Goal: Contribute content: Add original content to the website for others to see

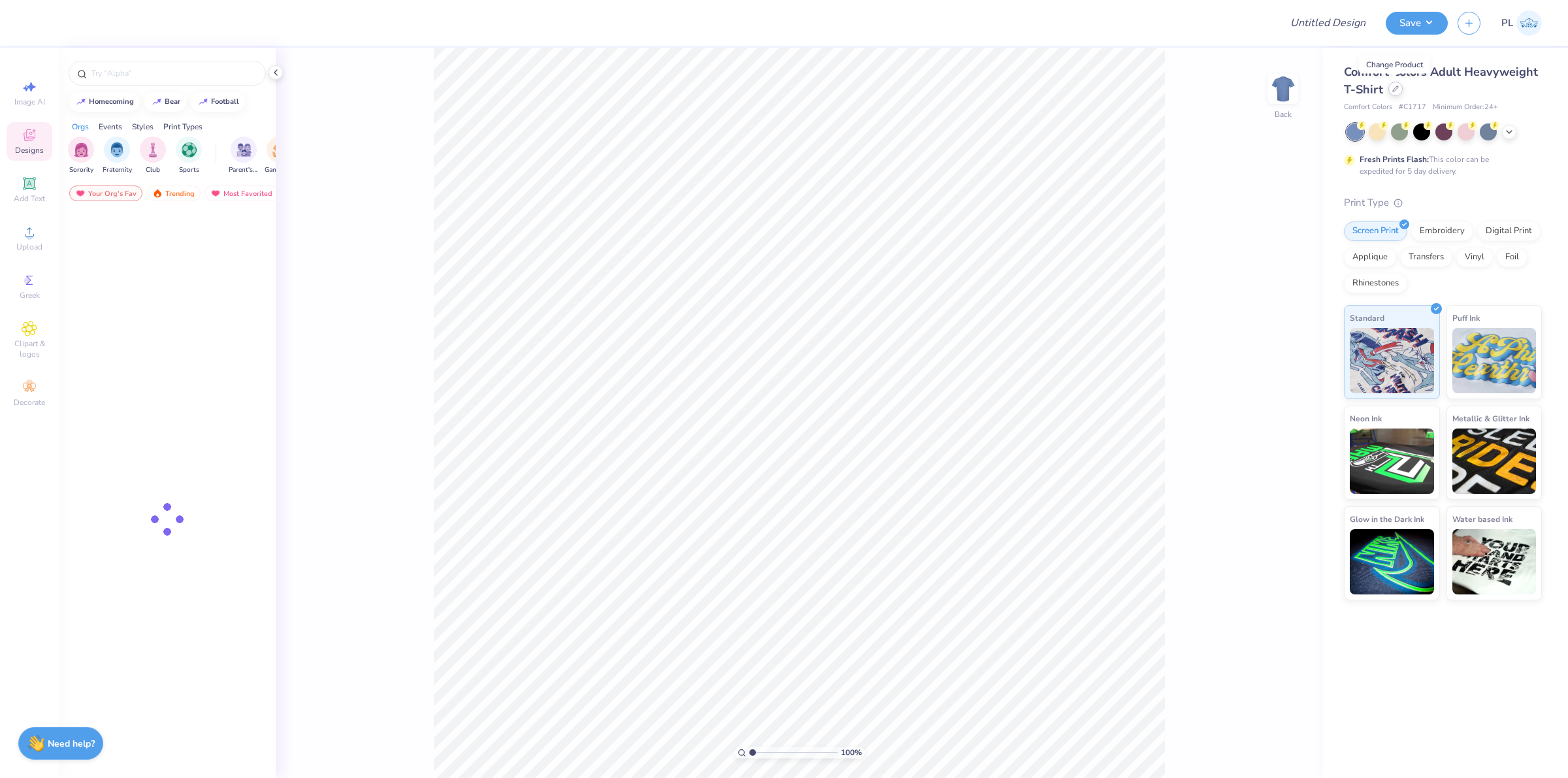
click at [1395, 88] on icon at bounding box center [1396, 88] width 6 height 6
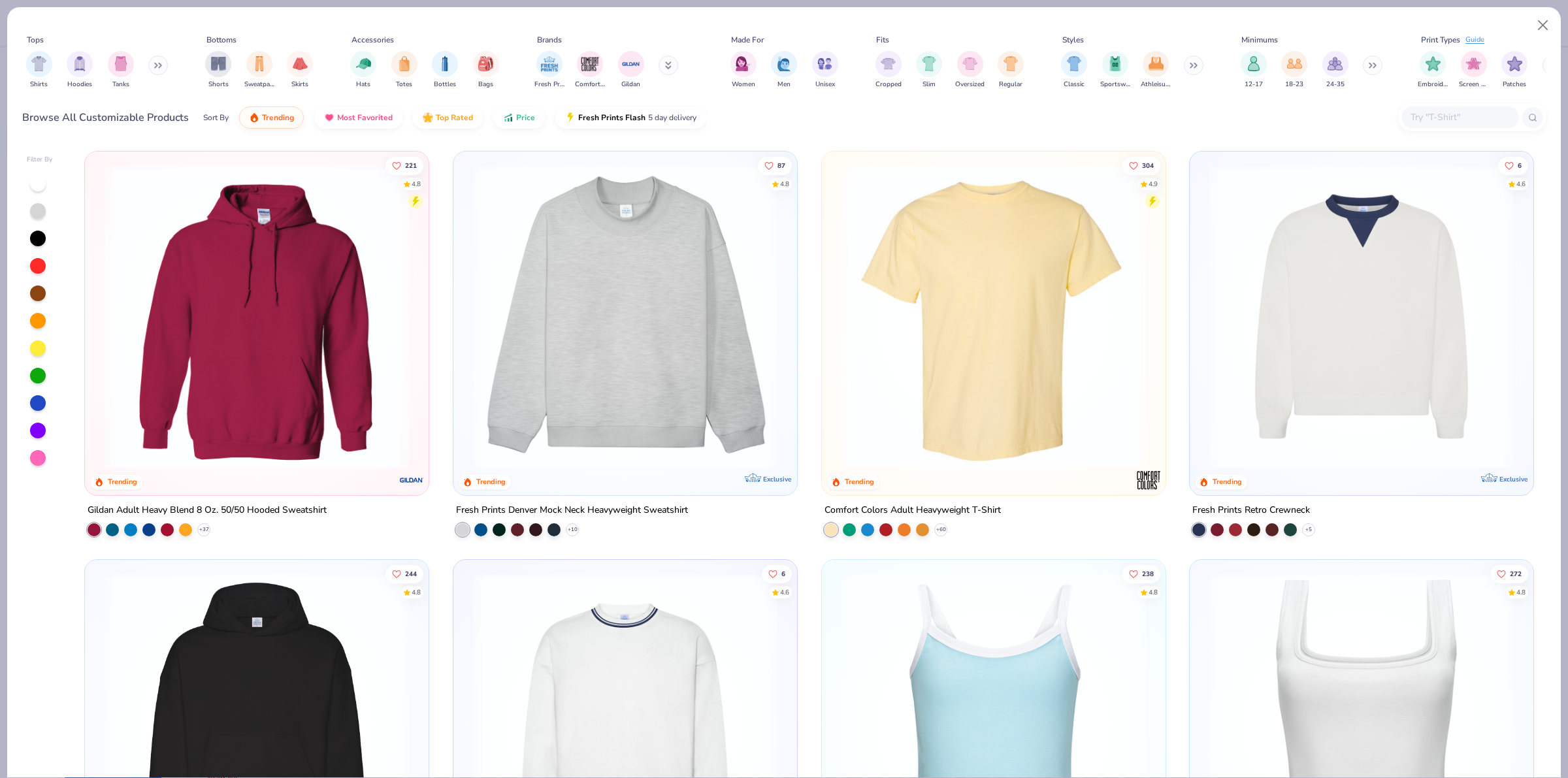
click at [1431, 123] on input "text" at bounding box center [1459, 117] width 100 height 15
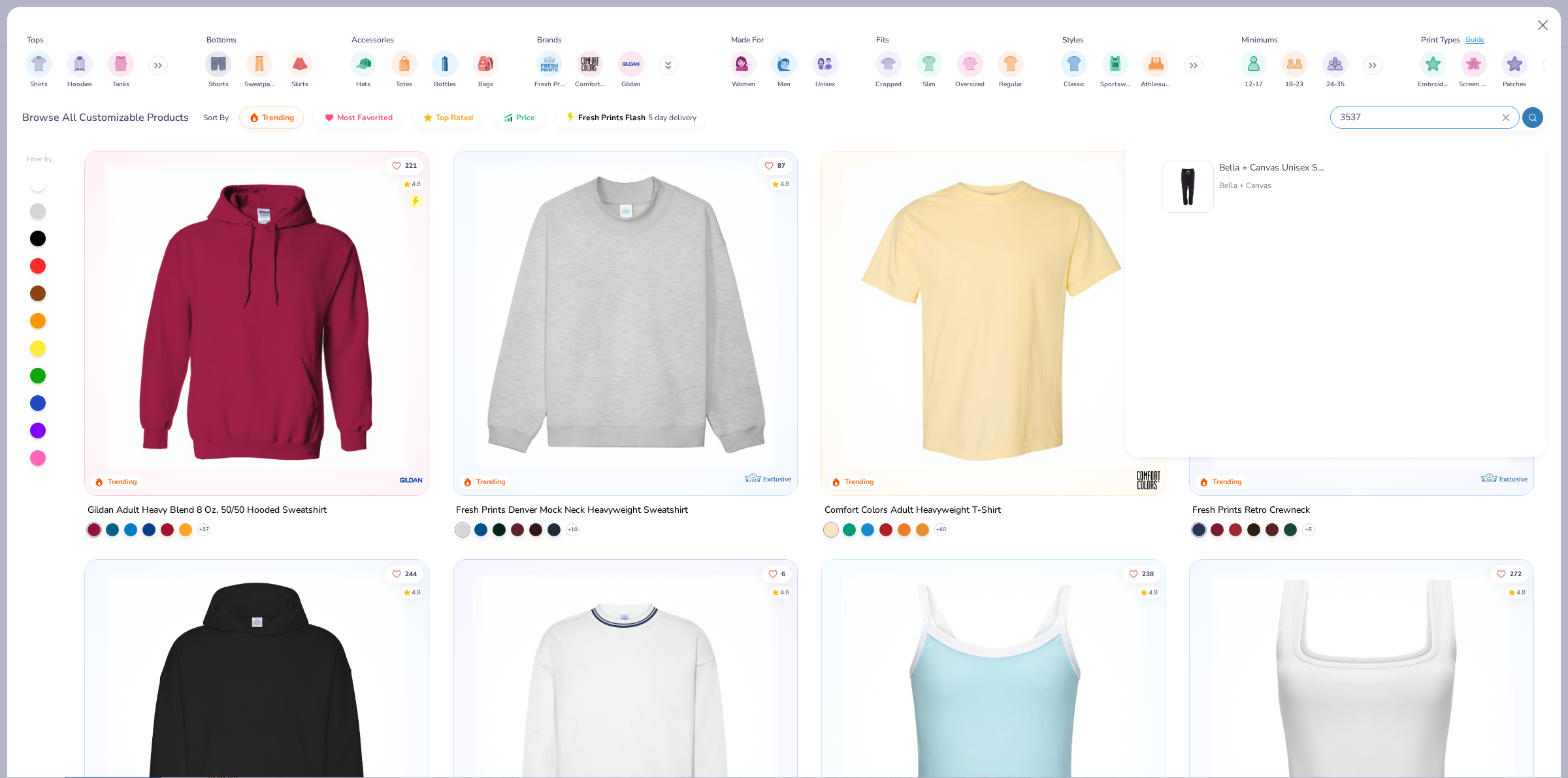
type input "3537"
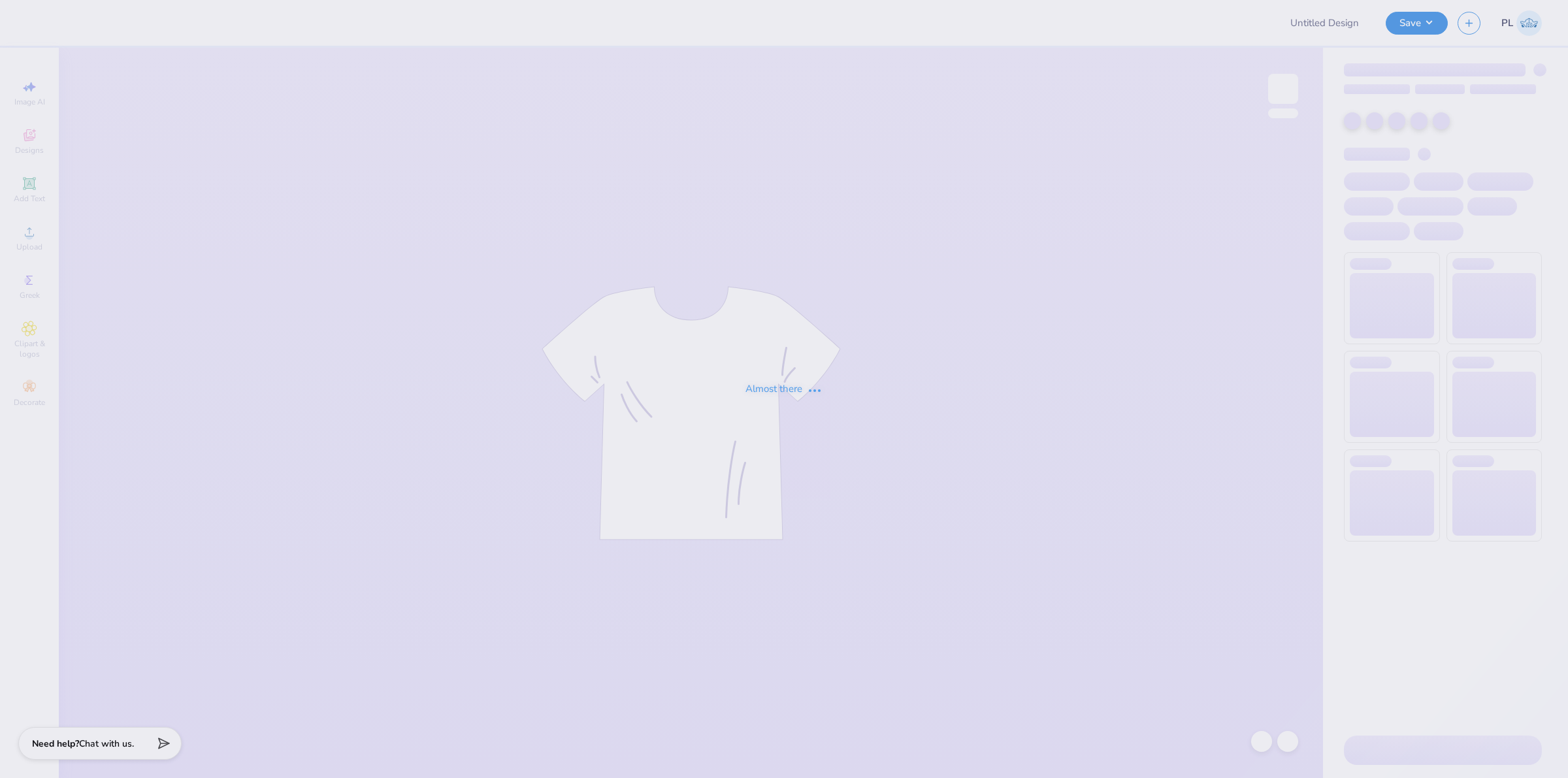
type input "MSU Gamma Phi GPhi Joe Shirts 2025"
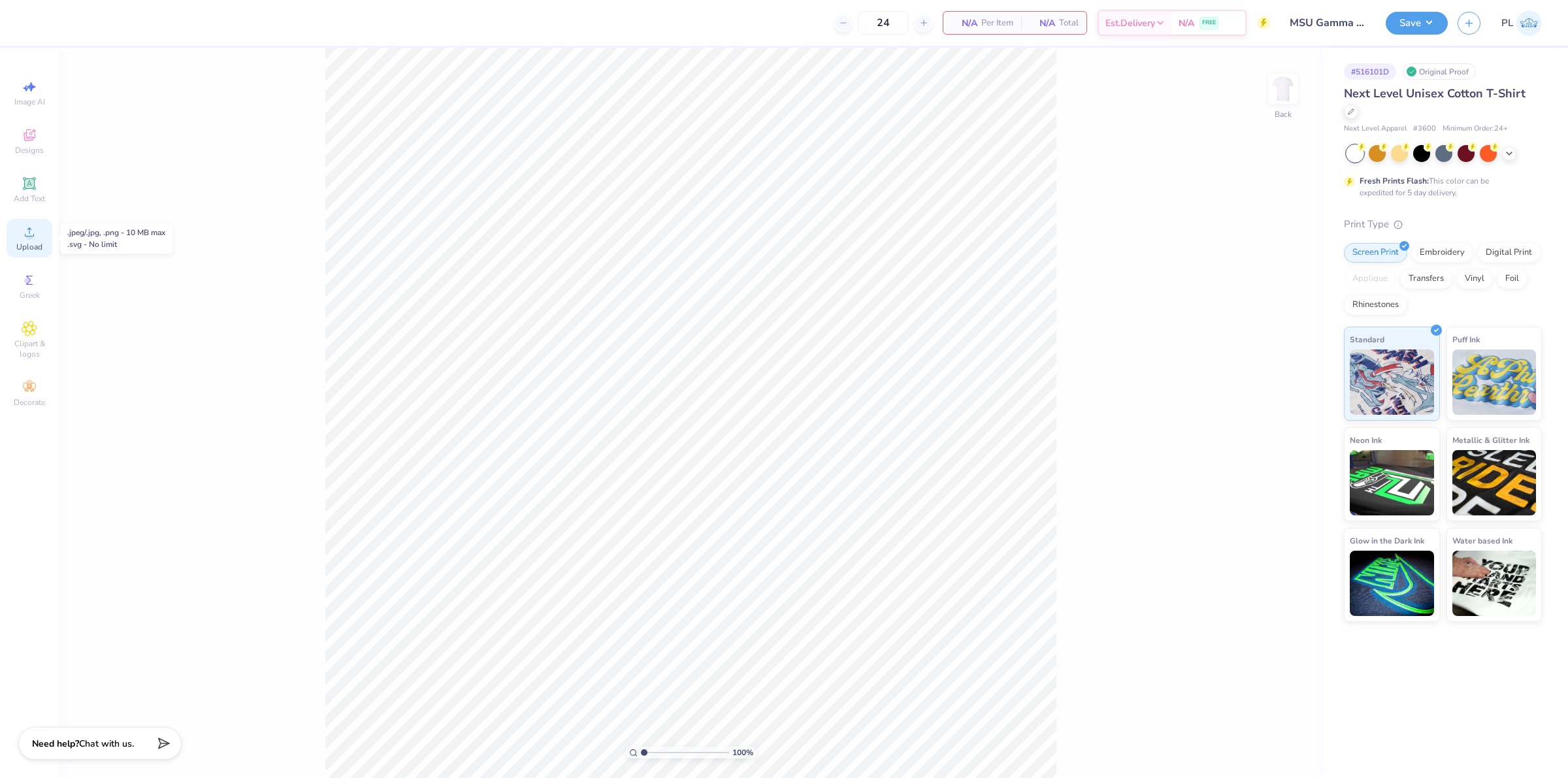
click at [21, 250] on span "Upload" at bounding box center [29, 247] width 26 height 11
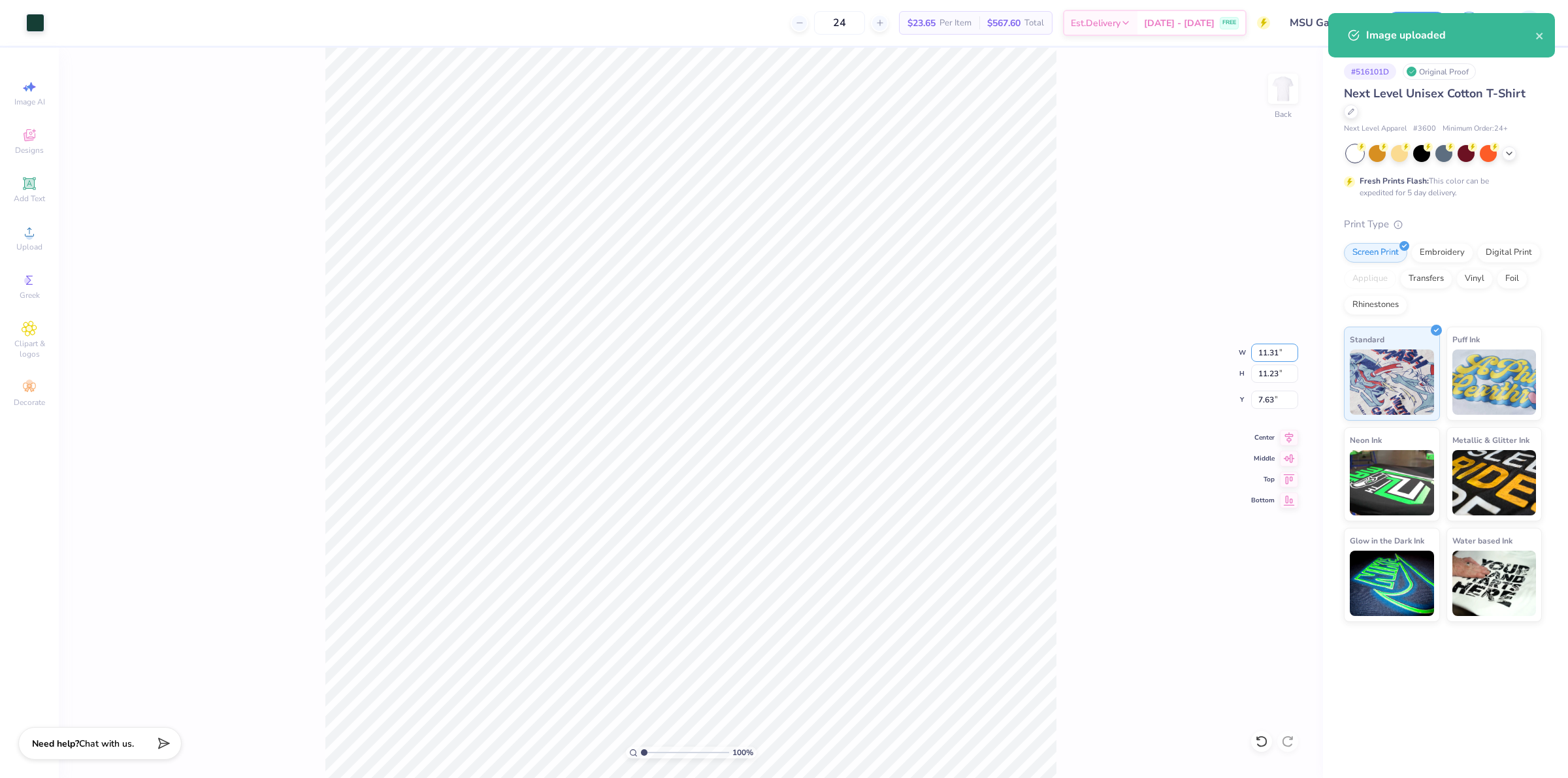
drag, startPoint x: 1255, startPoint y: 353, endPoint x: 1267, endPoint y: 331, distance: 25.1
click at [1279, 353] on input "11.31" at bounding box center [1275, 353] width 47 height 19
type input "8.00"
type input "7.95"
drag, startPoint x: 1252, startPoint y: 399, endPoint x: 1281, endPoint y: 400, distance: 29.0
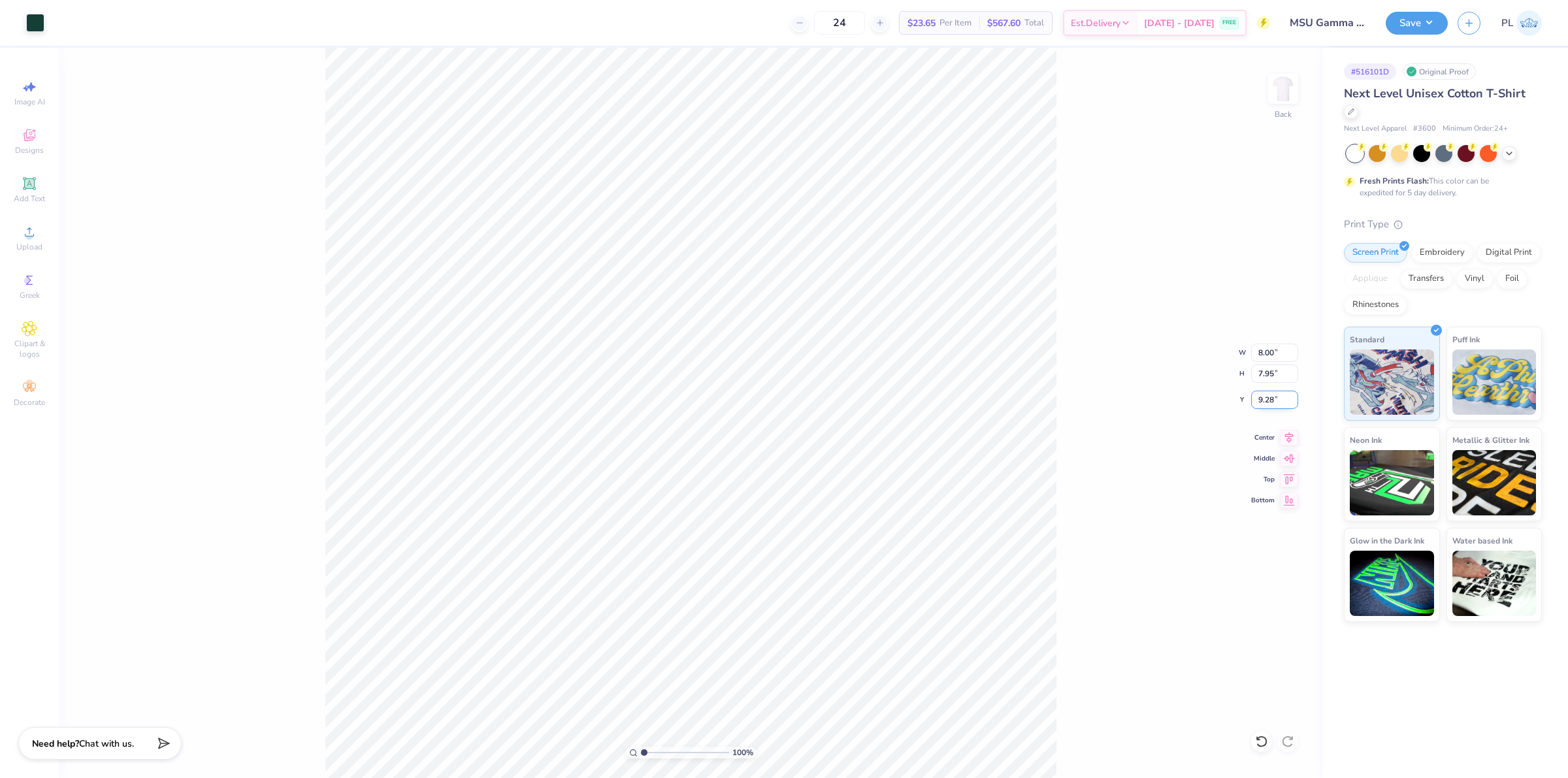
click at [1281, 400] on input "9.28" at bounding box center [1275, 400] width 47 height 19
type input "3.00"
click at [1265, 384] on div "100 % Back W 8.00 8.00 " H 7.95 7.95 " Y 3.00 3.00 " Center Middle Top Bottom" at bounding box center [691, 413] width 1265 height 730
drag, startPoint x: 1253, startPoint y: 353, endPoint x: 1281, endPoint y: 346, distance: 28.9
click at [1281, 346] on input "8.00" at bounding box center [1275, 353] width 47 height 19
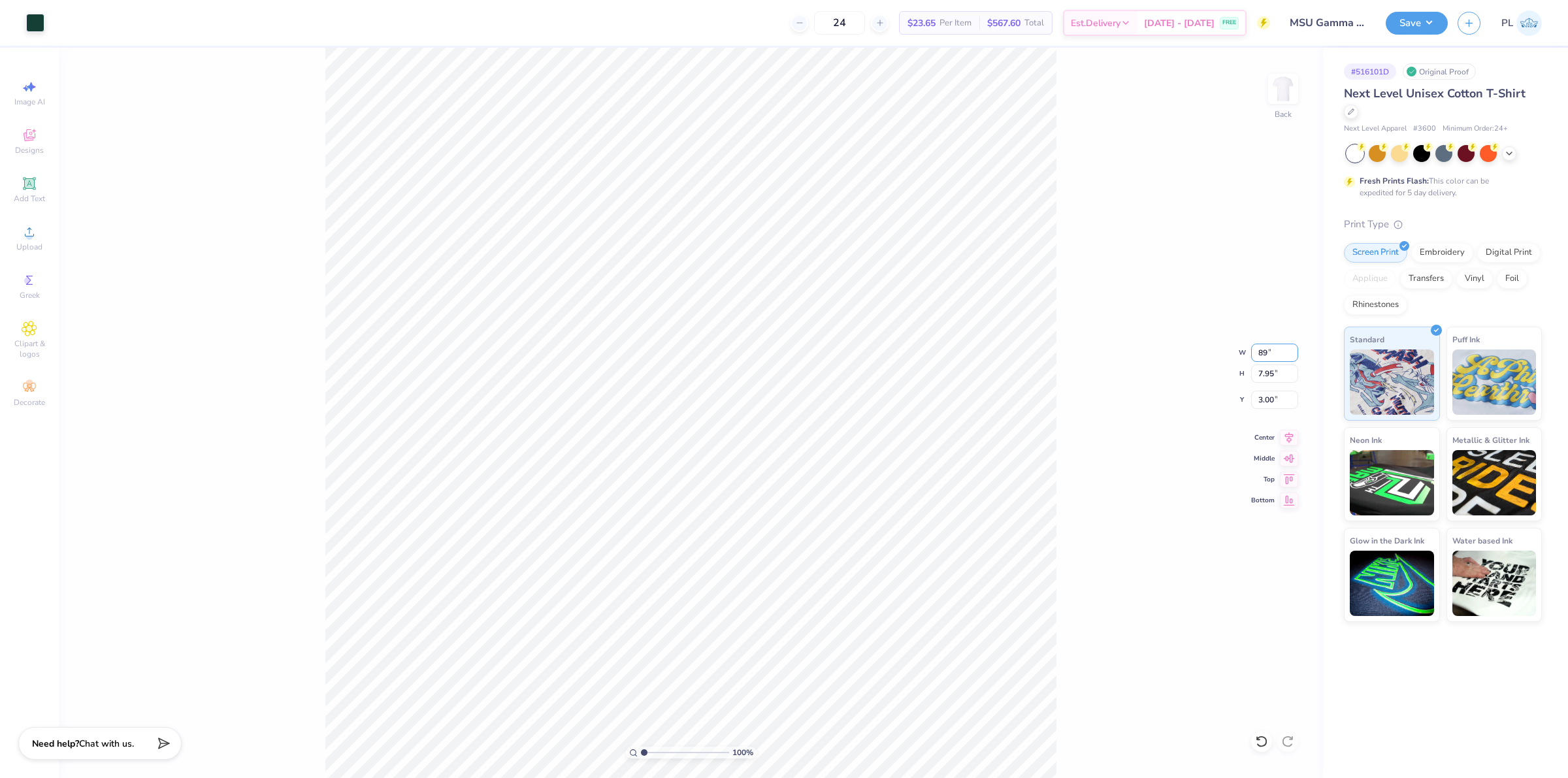
type input "8"
type input "9.00"
type input "8.94"
drag, startPoint x: 1262, startPoint y: 403, endPoint x: 1277, endPoint y: 399, distance: 15.5
click at [1277, 399] on input "2.50" at bounding box center [1275, 400] width 47 height 19
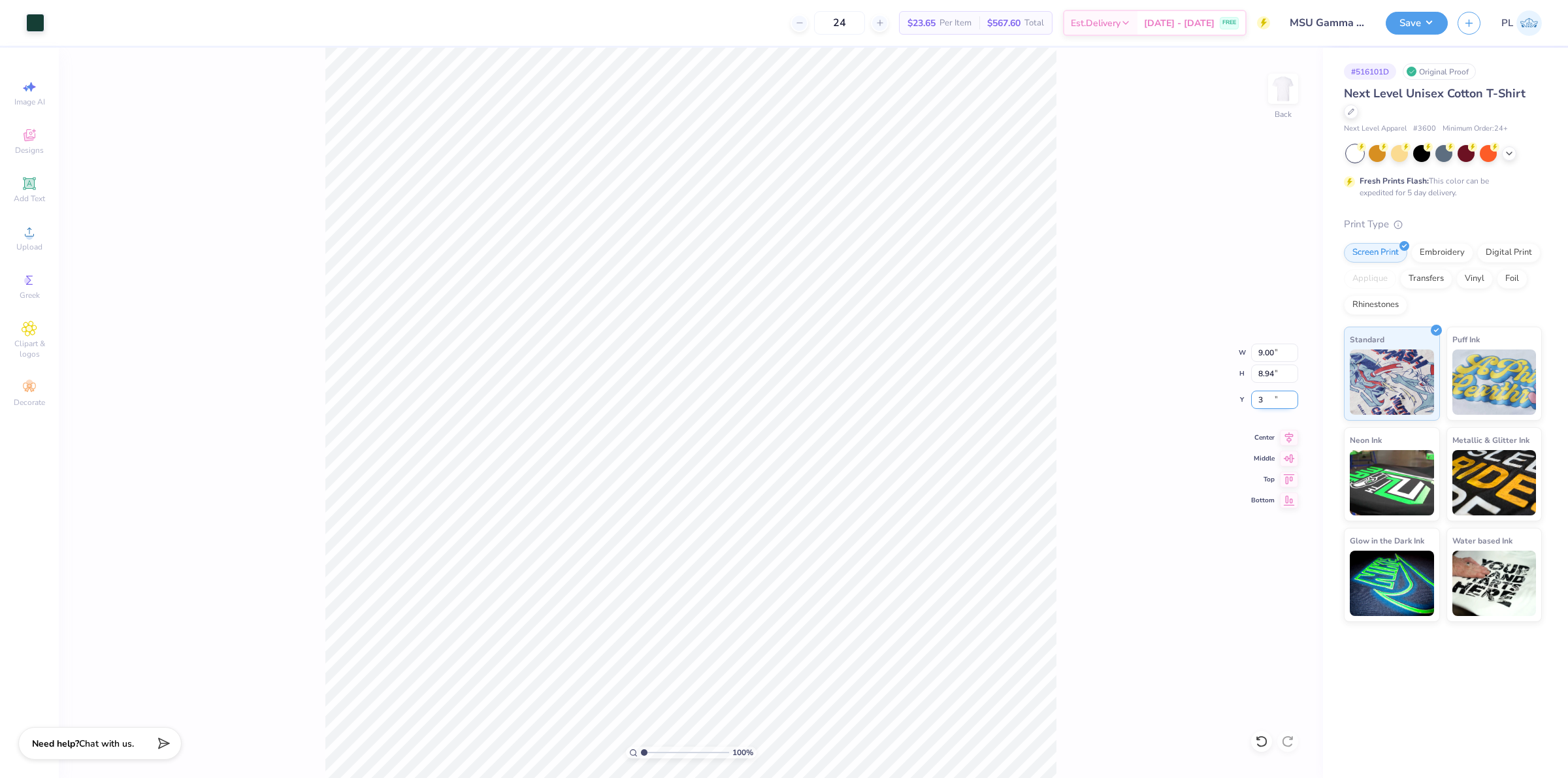
type input "3.00"
click at [1399, 20] on button "Save" at bounding box center [1416, 21] width 62 height 23
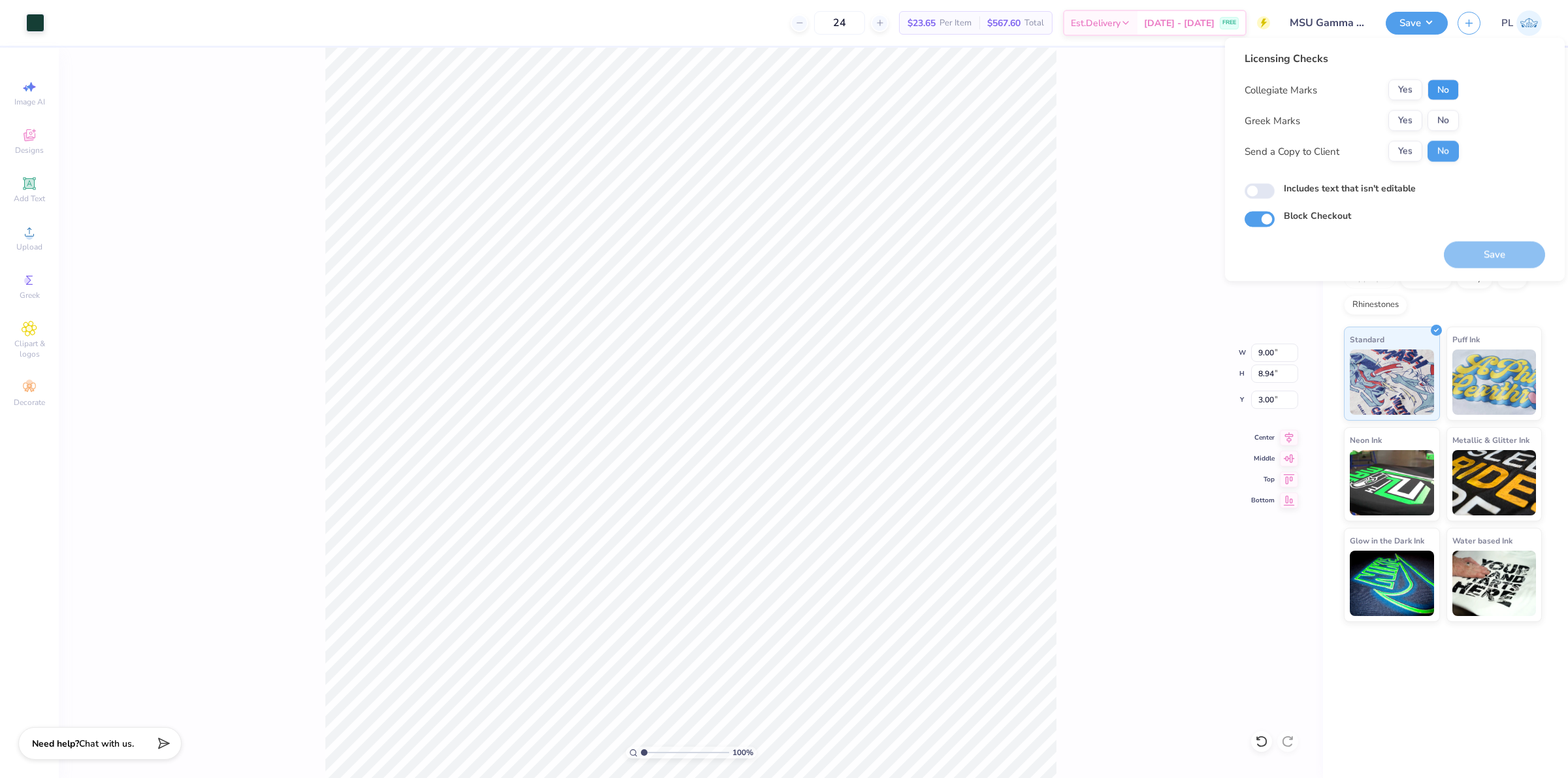
click at [1435, 85] on button "No" at bounding box center [1443, 90] width 31 height 21
click at [1393, 118] on button "Yes" at bounding box center [1406, 120] width 34 height 21
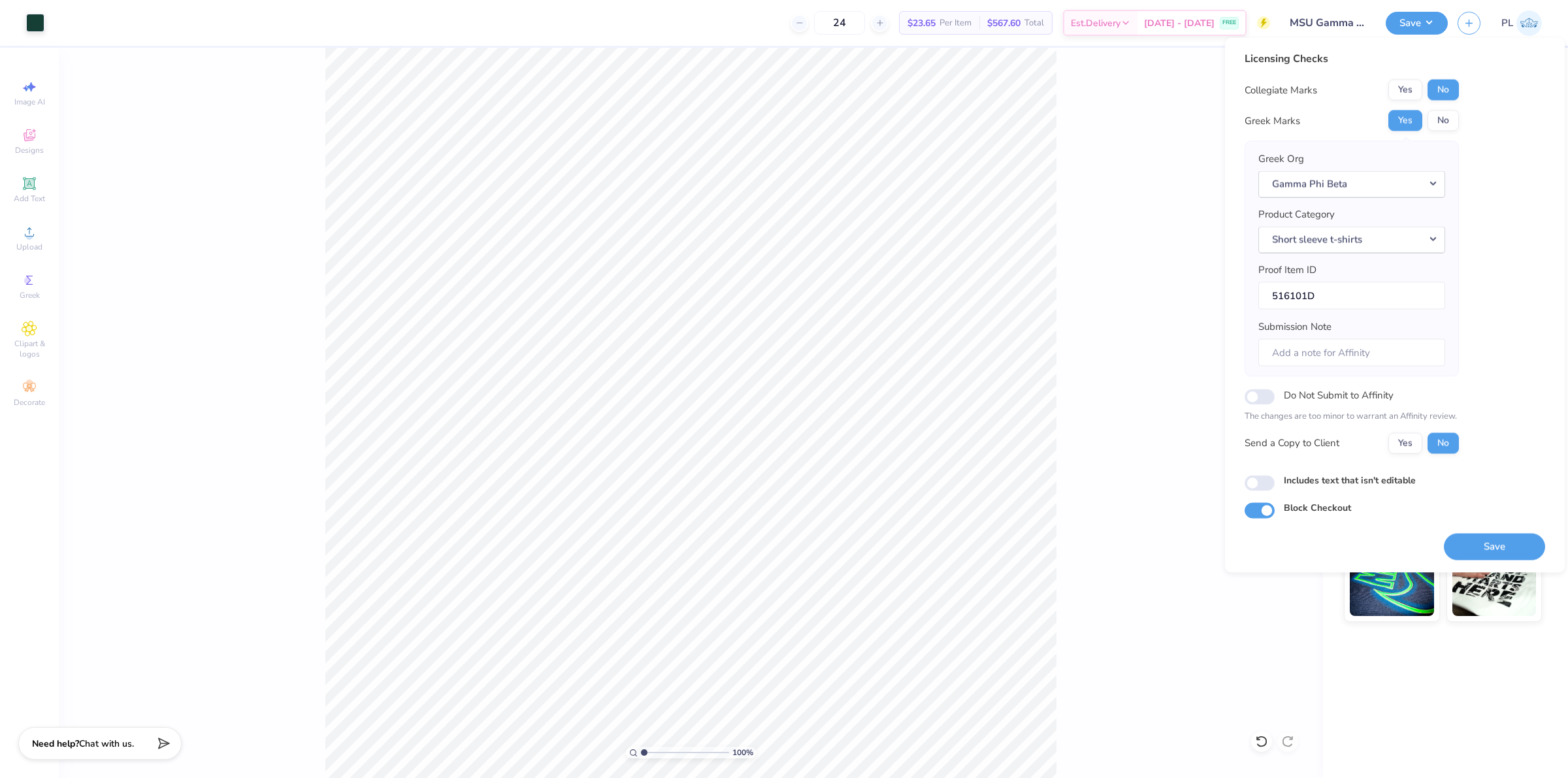
click at [1304, 478] on label "Includes text that isn't editable" at bounding box center [1349, 479] width 132 height 14
click at [1275, 478] on input "Includes text that isn't editable" at bounding box center [1260, 483] width 30 height 16
checkbox input "true"
click at [1500, 547] on button "Save" at bounding box center [1495, 546] width 101 height 27
